Goal: Task Accomplishment & Management: Manage account settings

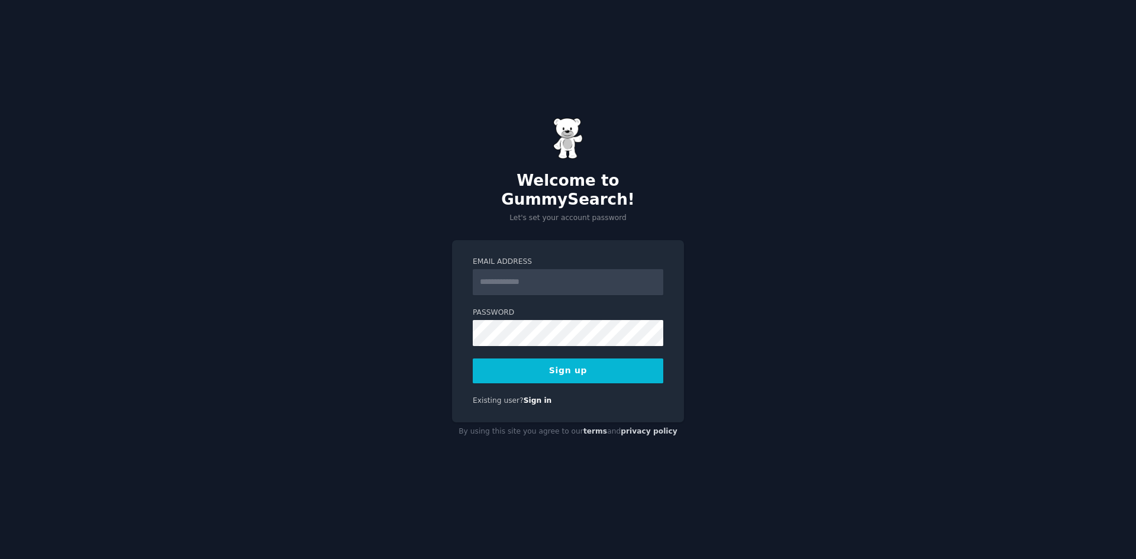
click at [511, 275] on input "Email Address" at bounding box center [568, 282] width 191 height 26
type input "**********"
click at [550, 359] on button "Sign up" at bounding box center [568, 371] width 191 height 25
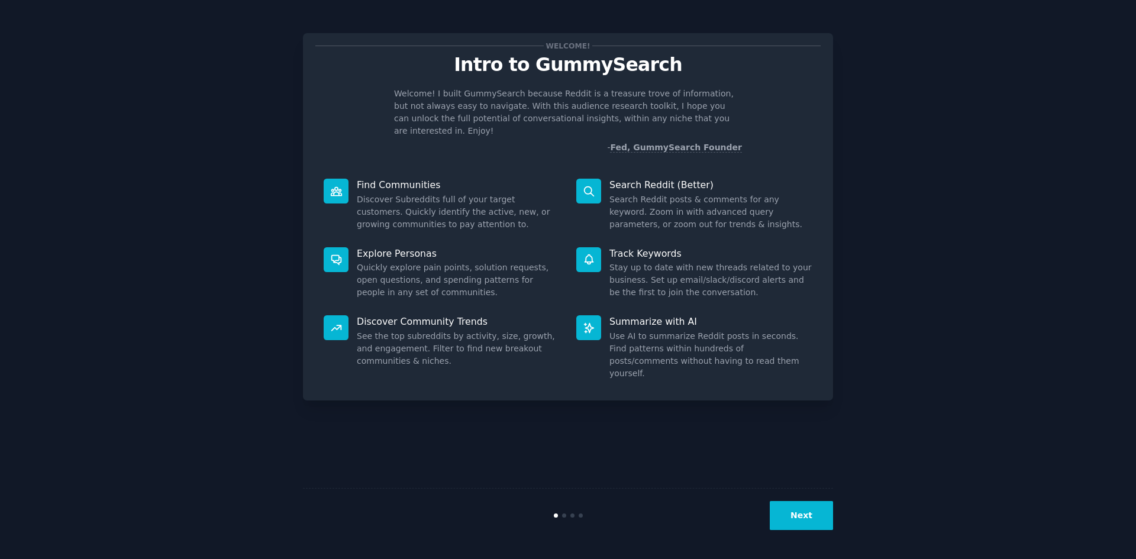
click at [809, 504] on button "Next" at bounding box center [801, 515] width 63 height 29
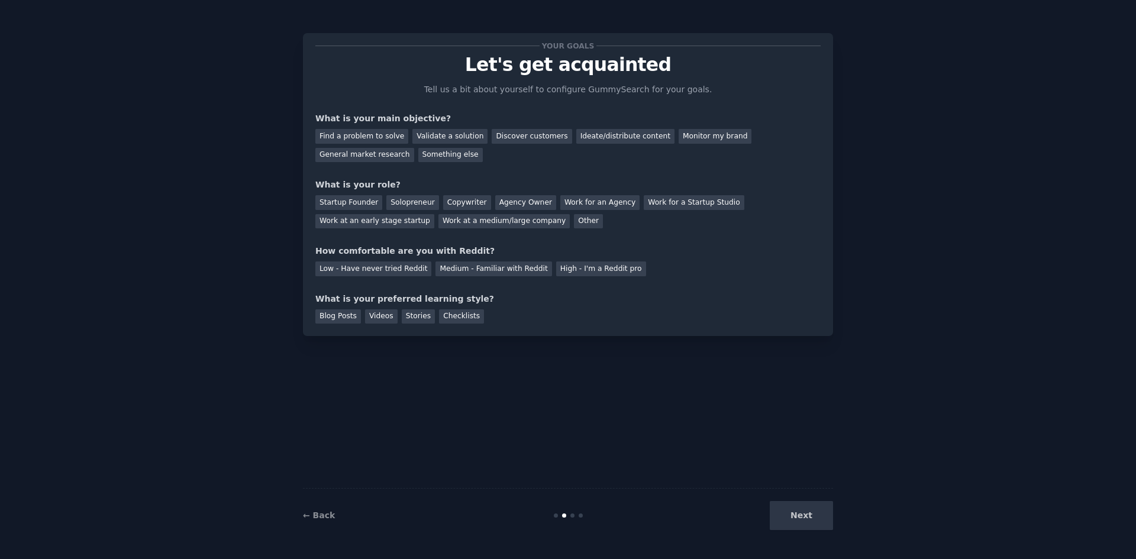
click at [809, 519] on div "Next" at bounding box center [744, 515] width 177 height 29
click at [394, 134] on div "Find a problem to solve" at bounding box center [361, 136] width 93 height 15
click at [355, 204] on div "Startup Founder" at bounding box center [348, 202] width 67 height 15
click at [377, 318] on div "Videos" at bounding box center [381, 317] width 33 height 15
drag, startPoint x: 374, startPoint y: 274, endPoint x: 423, endPoint y: 288, distance: 51.0
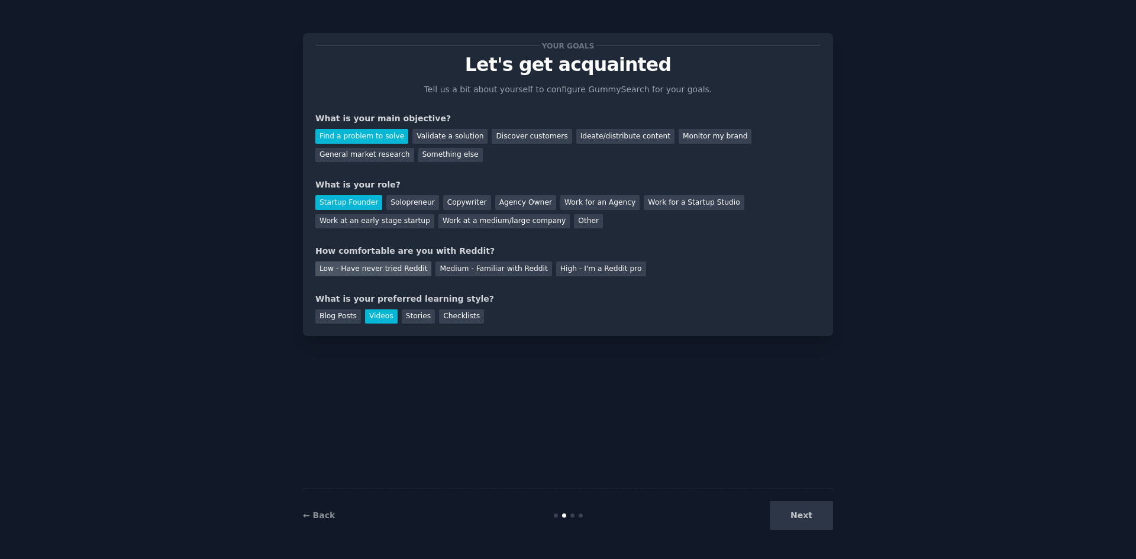
click at [374, 273] on div "Low - Have never tried Reddit" at bounding box center [373, 269] width 116 height 15
click at [818, 520] on button "Next" at bounding box center [801, 515] width 63 height 29
click at [808, 506] on div "Next" at bounding box center [744, 515] width 177 height 29
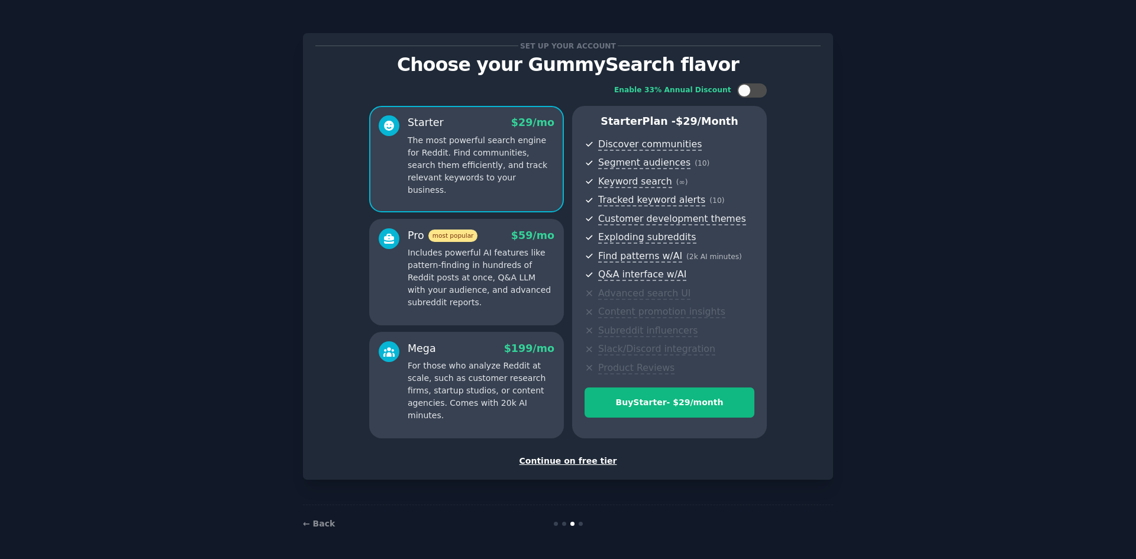
click at [810, 514] on div "← Back" at bounding box center [568, 524] width 530 height 38
click at [574, 463] on div "Continue on free tier" at bounding box center [568, 461] width 506 height 12
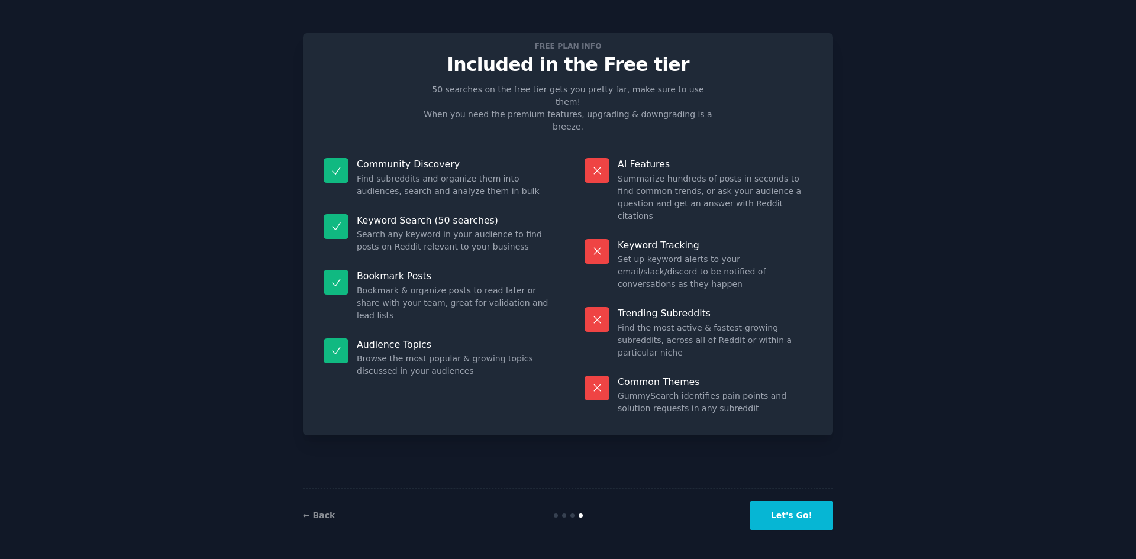
click at [784, 506] on button "Let's Go!" at bounding box center [792, 515] width 83 height 29
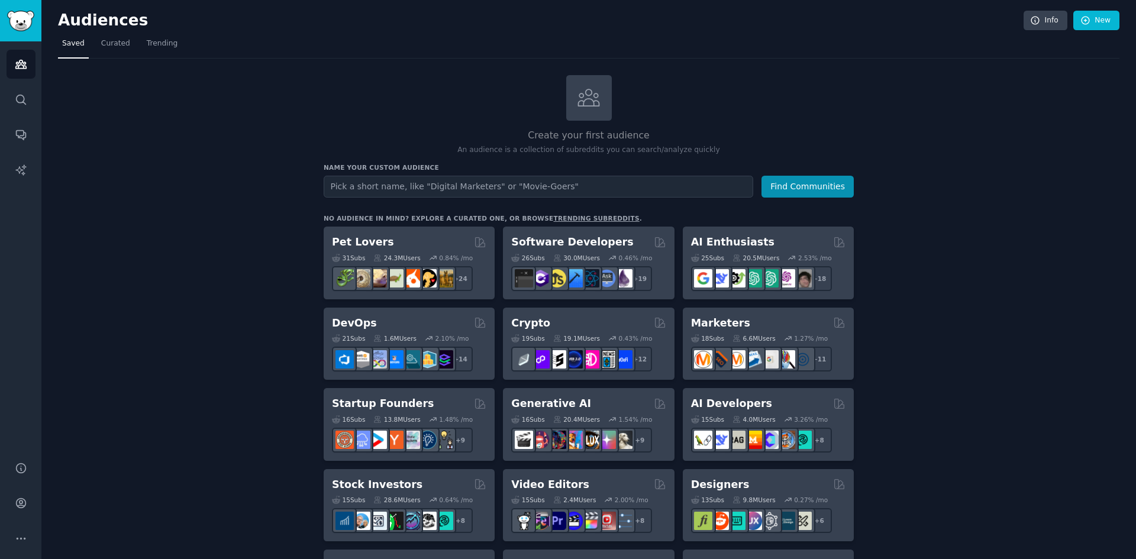
click at [535, 187] on input "text" at bounding box center [539, 187] width 430 height 22
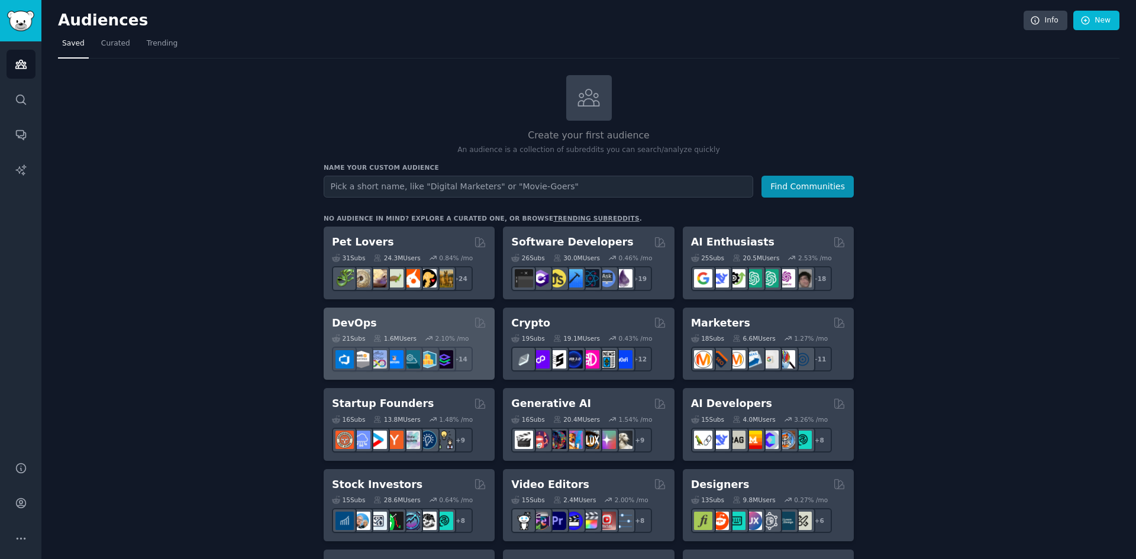
click at [424, 320] on div "DevOps Curated by GummySearch" at bounding box center [409, 323] width 154 height 15
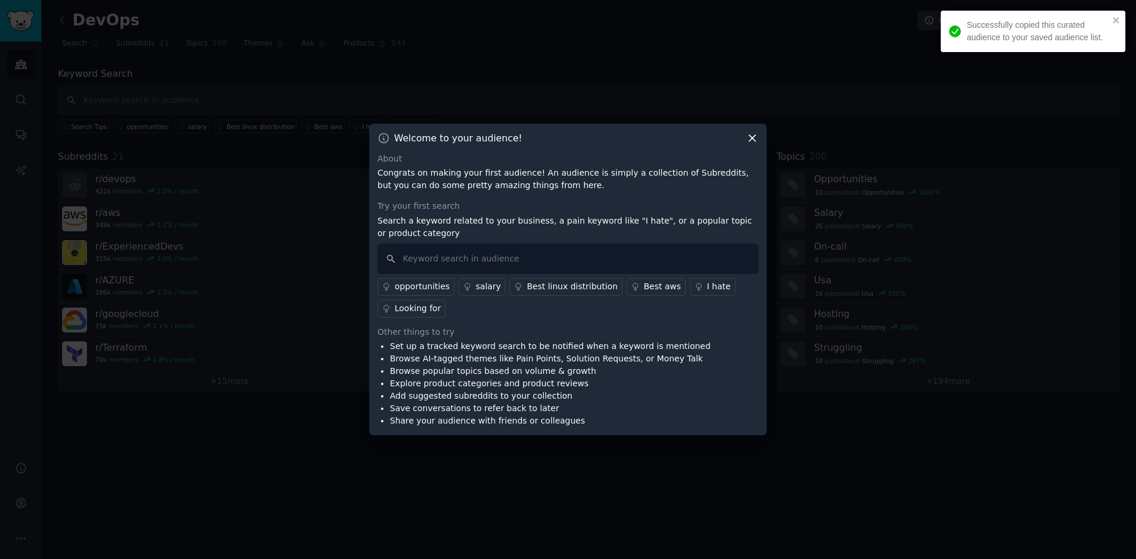
click at [750, 137] on icon at bounding box center [752, 138] width 12 height 12
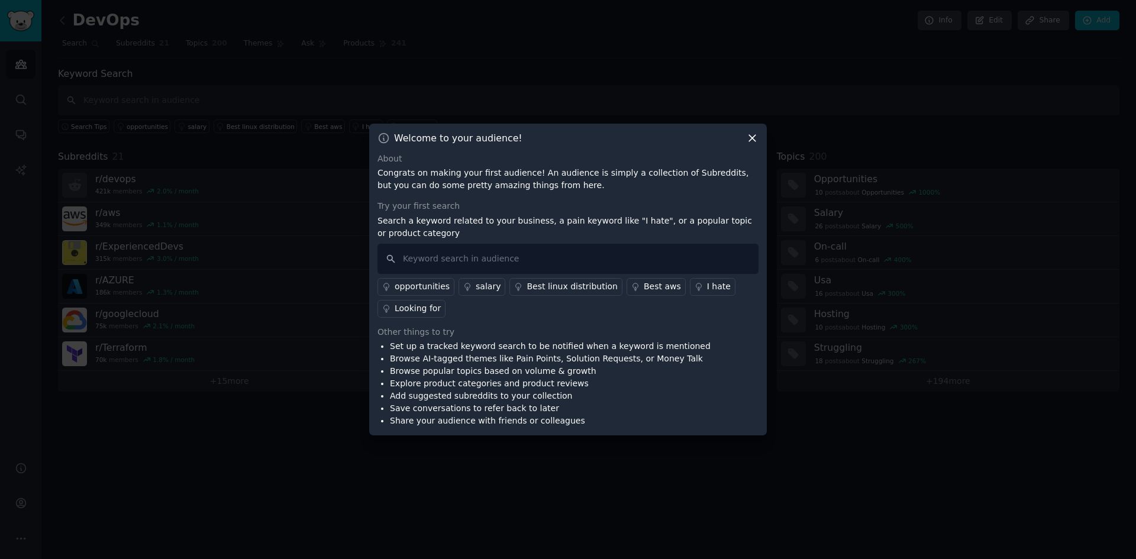
drag, startPoint x: 753, startPoint y: 137, endPoint x: 496, endPoint y: 82, distance: 262.9
click at [752, 137] on icon at bounding box center [752, 138] width 7 height 7
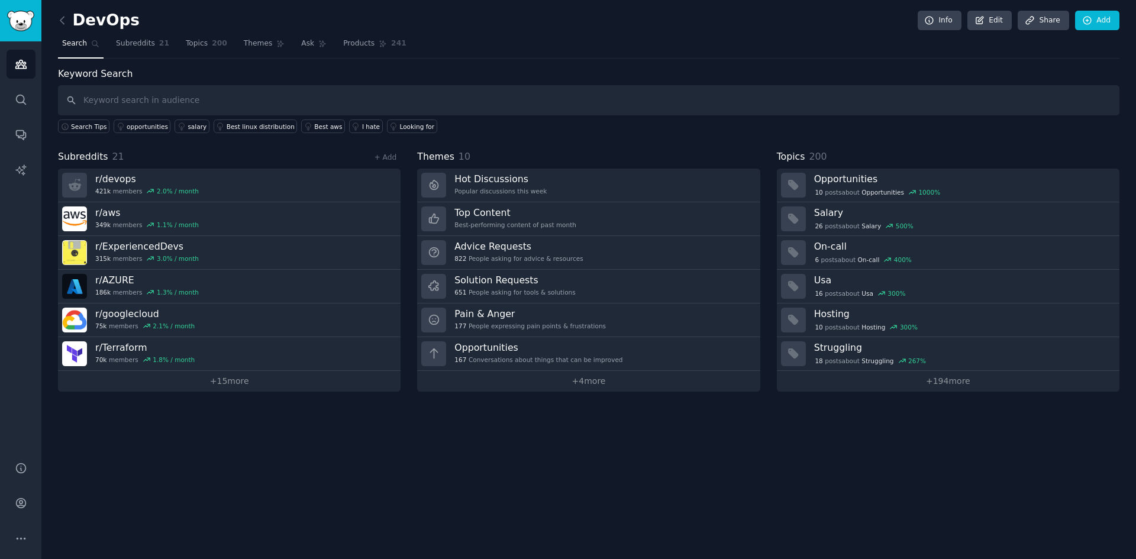
click at [88, 30] on div "DevOps Info Edit Share Add" at bounding box center [589, 23] width 1062 height 24
click at [12, 69] on link "Audiences" at bounding box center [21, 64] width 29 height 29
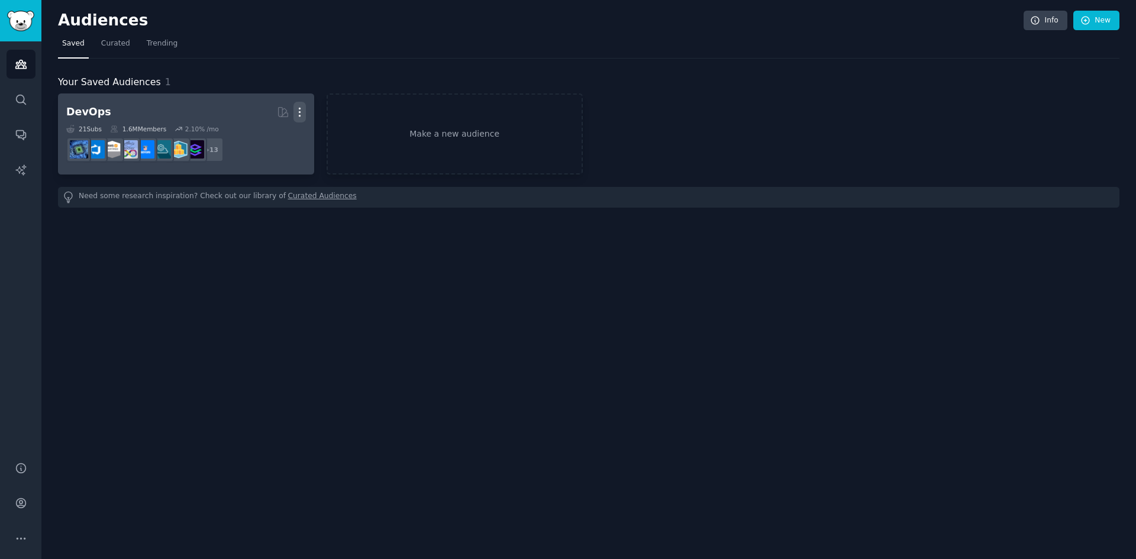
click at [298, 110] on icon "button" at bounding box center [300, 112] width 12 height 12
click at [262, 140] on p "Delete" at bounding box center [267, 137] width 27 height 12
